Goal: Information Seeking & Learning: Find contact information

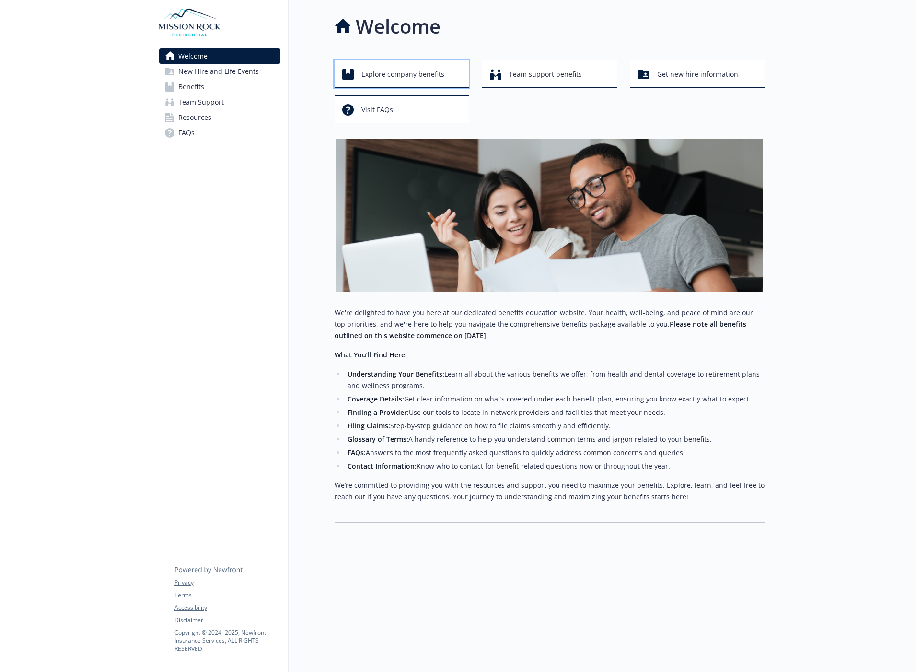
click at [413, 76] on span "Explore company benefits" at bounding box center [402, 74] width 83 height 18
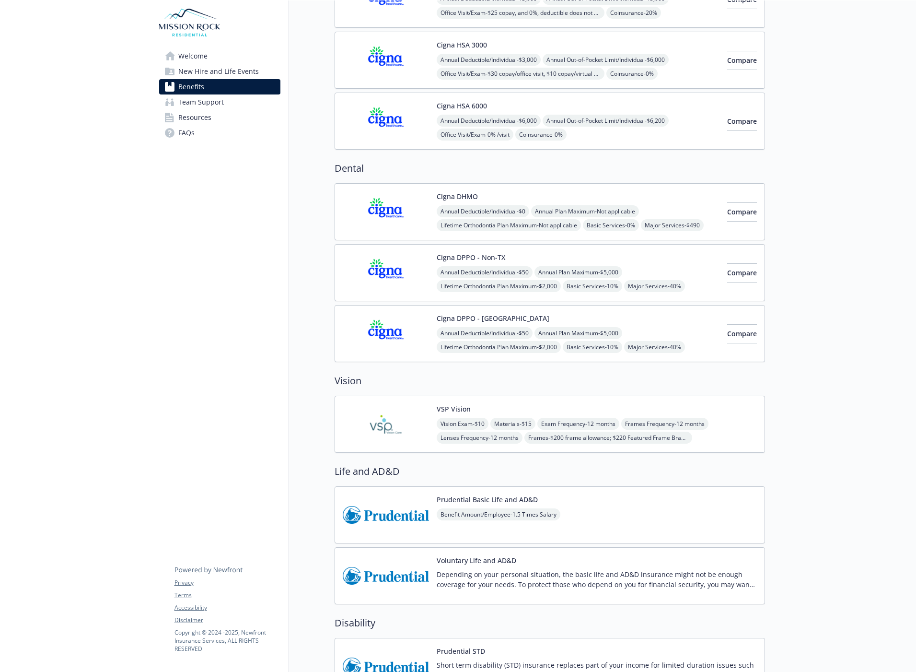
scroll to position [240, 0]
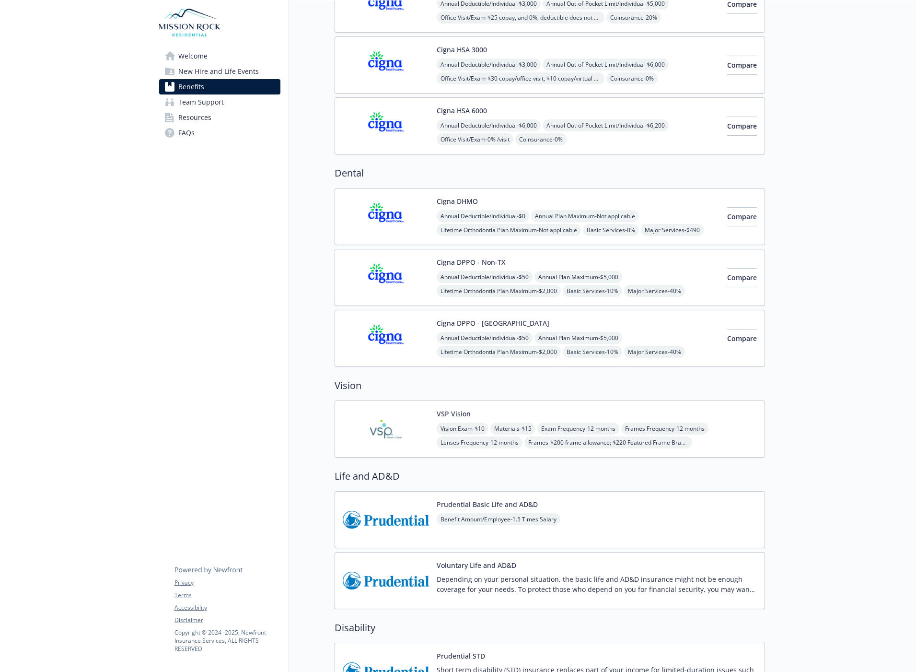
click at [415, 424] on img at bounding box center [386, 428] width 86 height 41
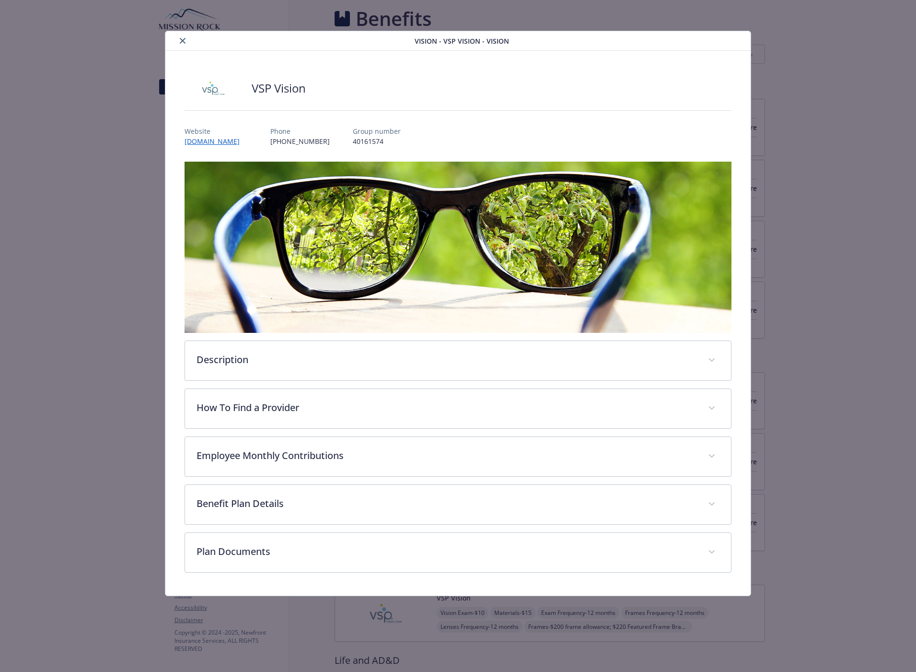
scroll to position [192, 0]
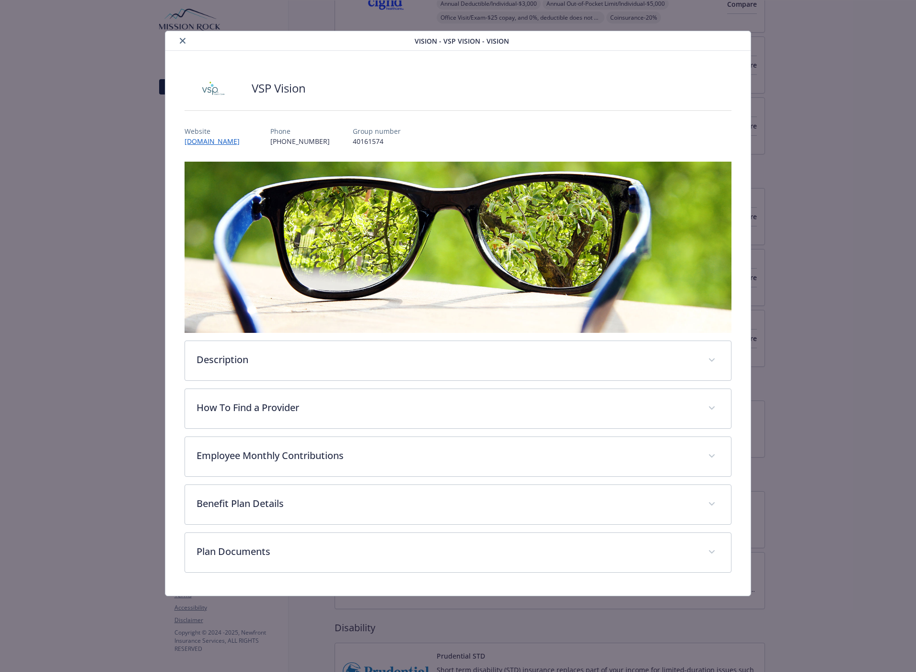
click at [180, 571] on div "VSP Vision Website [DOMAIN_NAME] Phone [PHONE_NUMBER] Group number 40161574 Des…" at bounding box center [457, 323] width 585 height 545
click at [184, 43] on icon "close" at bounding box center [183, 41] width 6 height 6
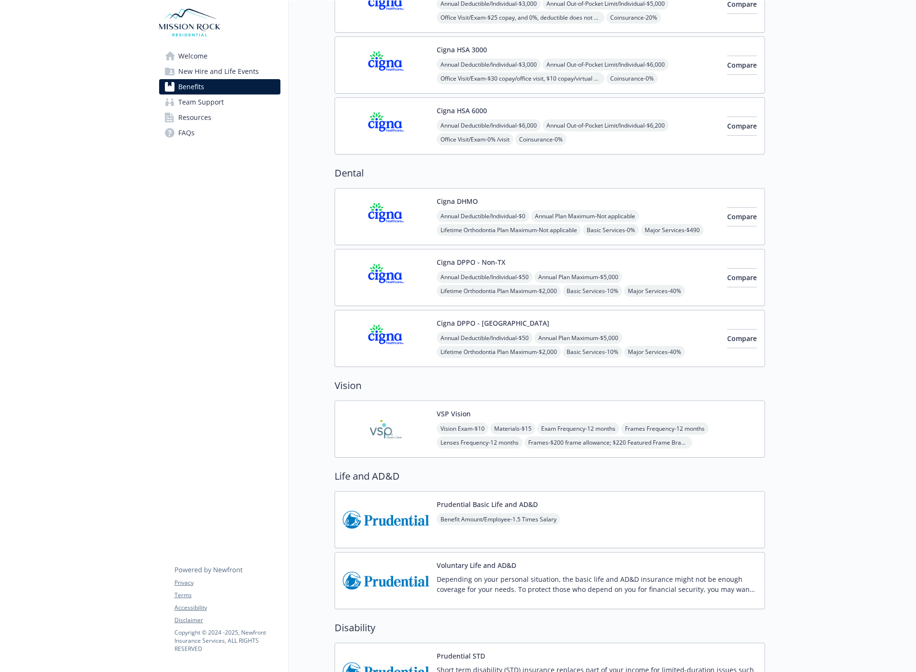
click at [401, 431] on img at bounding box center [386, 428] width 86 height 41
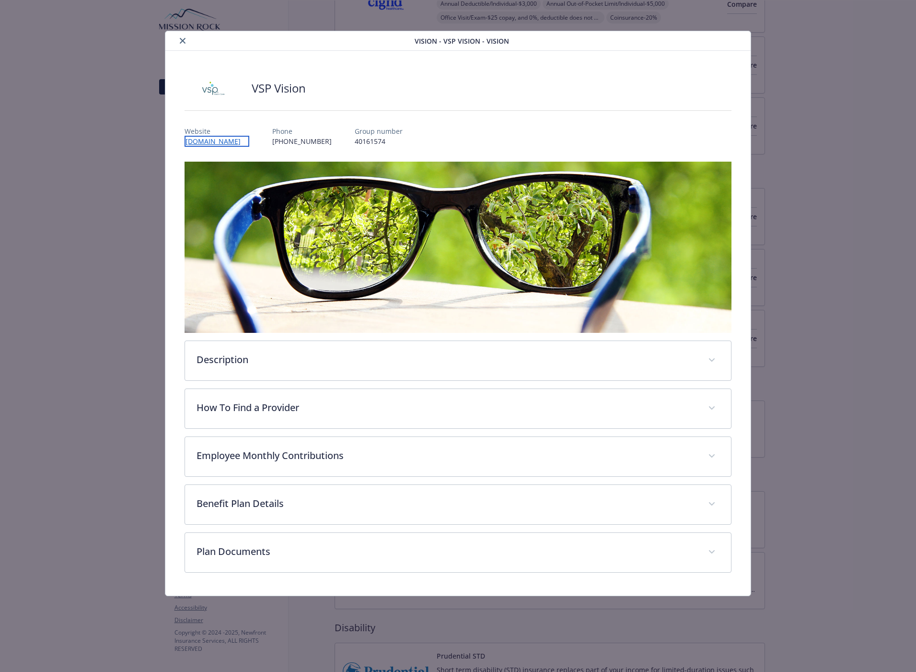
click at [197, 141] on link "[DOMAIN_NAME]" at bounding box center [217, 141] width 65 height 11
